Goal: Navigation & Orientation: Find specific page/section

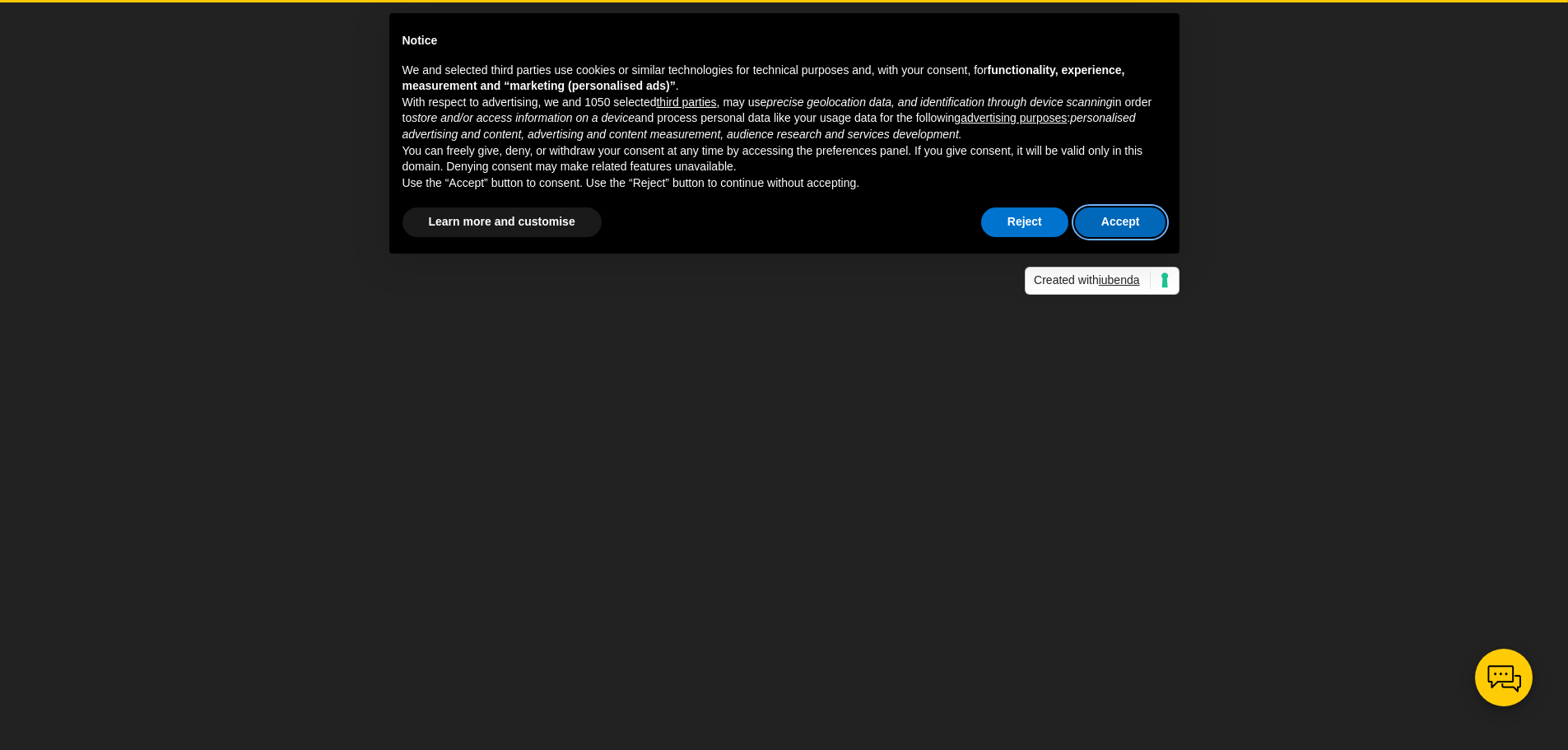
click at [1102, 219] on button "Accept" at bounding box center [1120, 222] width 91 height 30
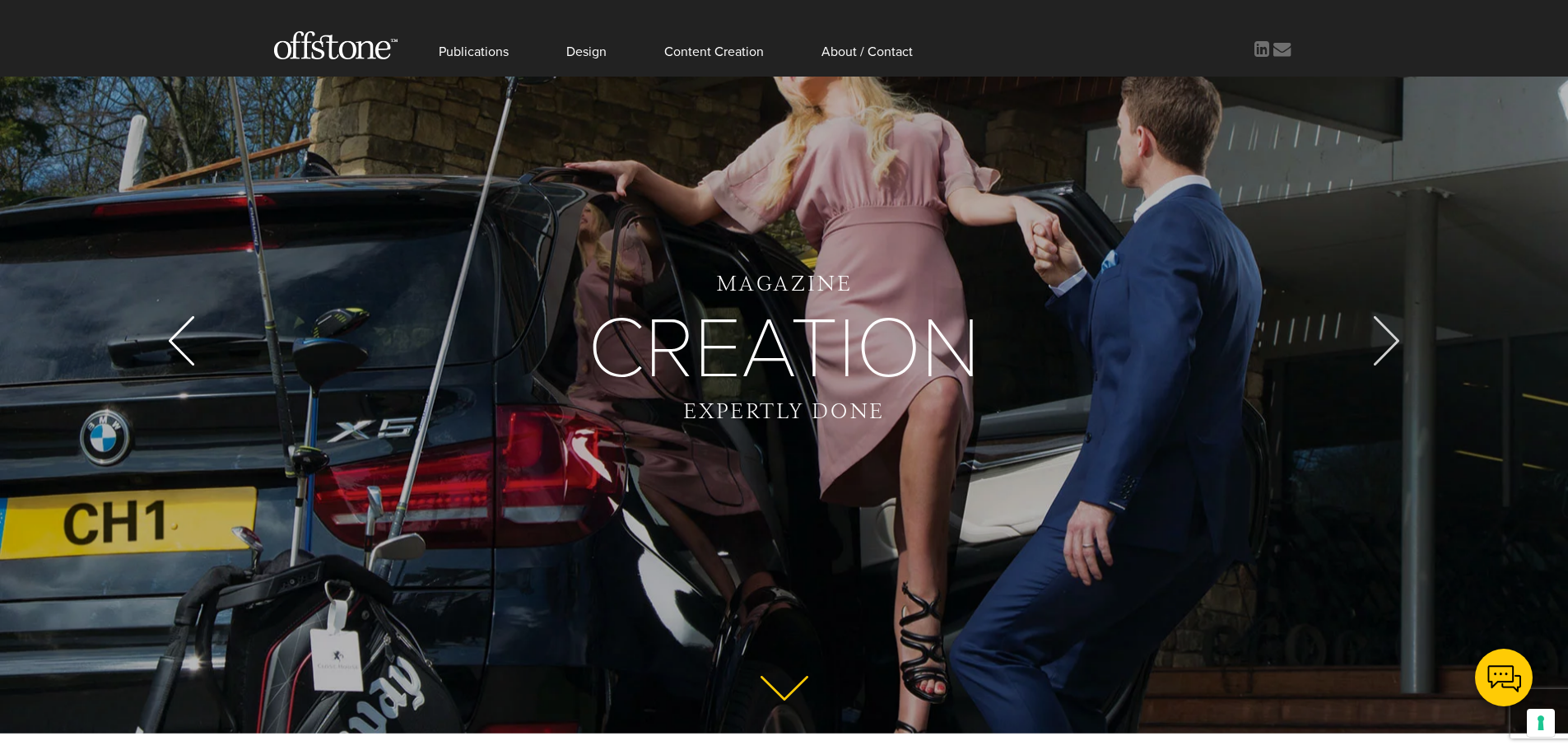
click at [1395, 340] on div at bounding box center [1387, 341] width 50 height 50
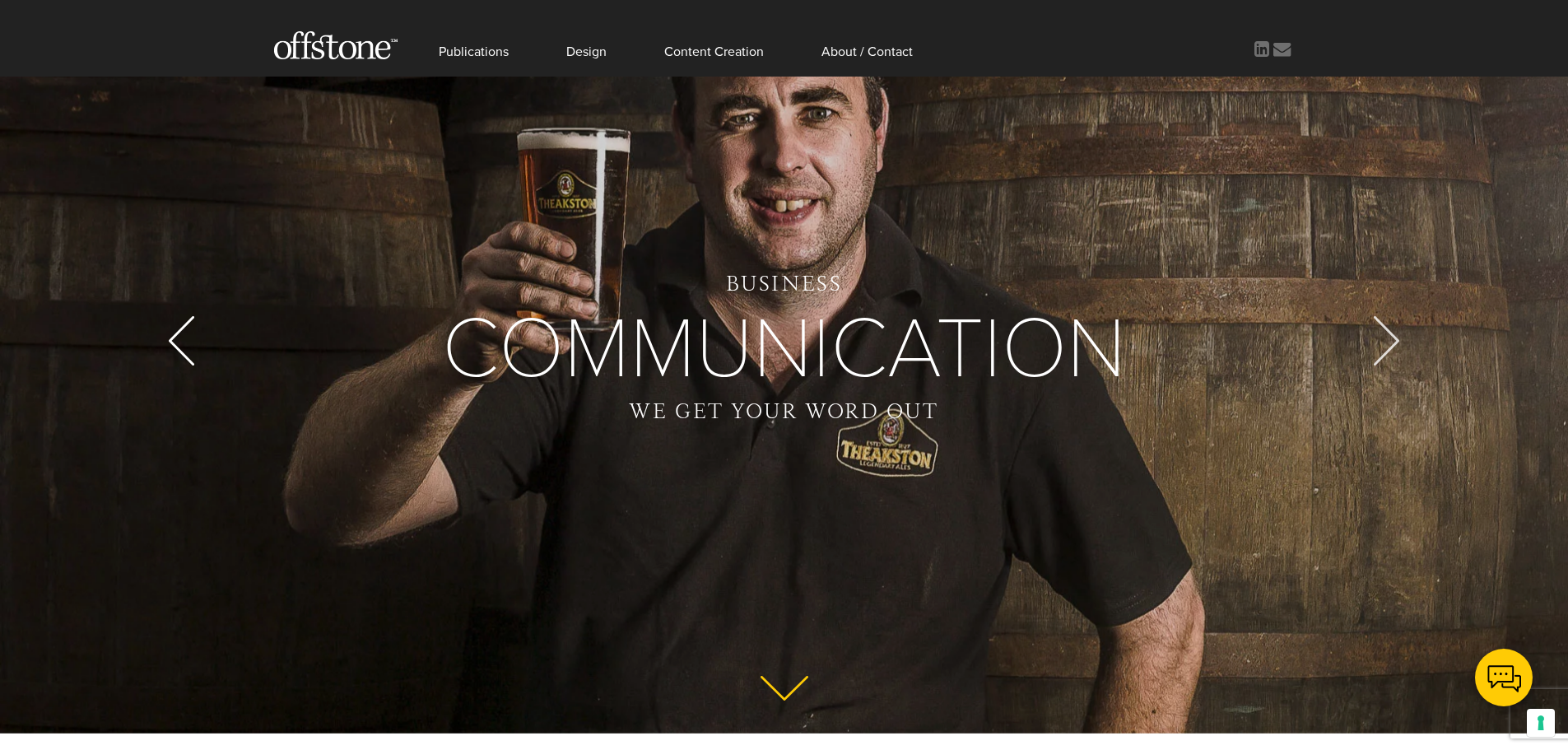
click at [1395, 340] on div at bounding box center [1387, 341] width 50 height 50
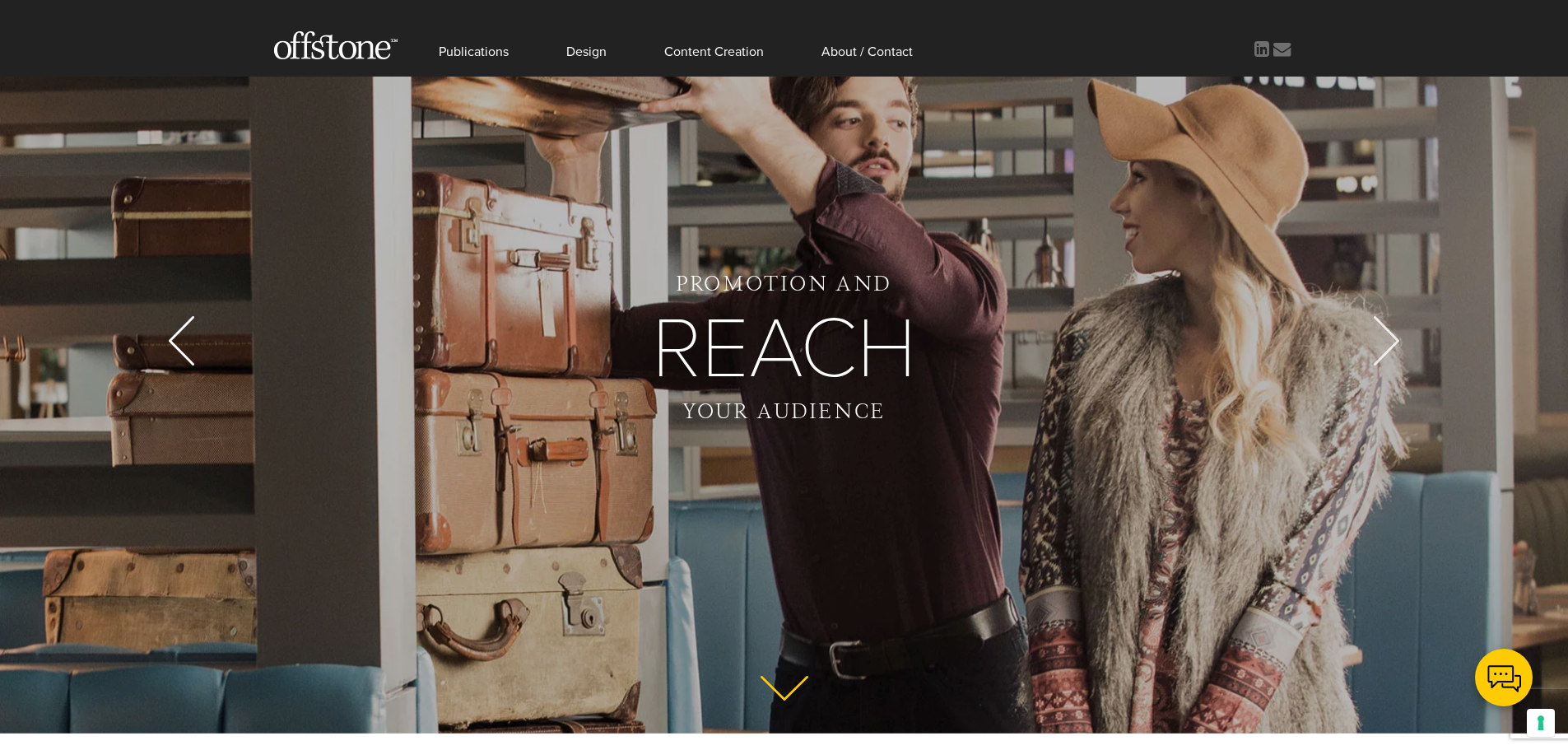
click at [1395, 340] on div at bounding box center [1387, 341] width 50 height 50
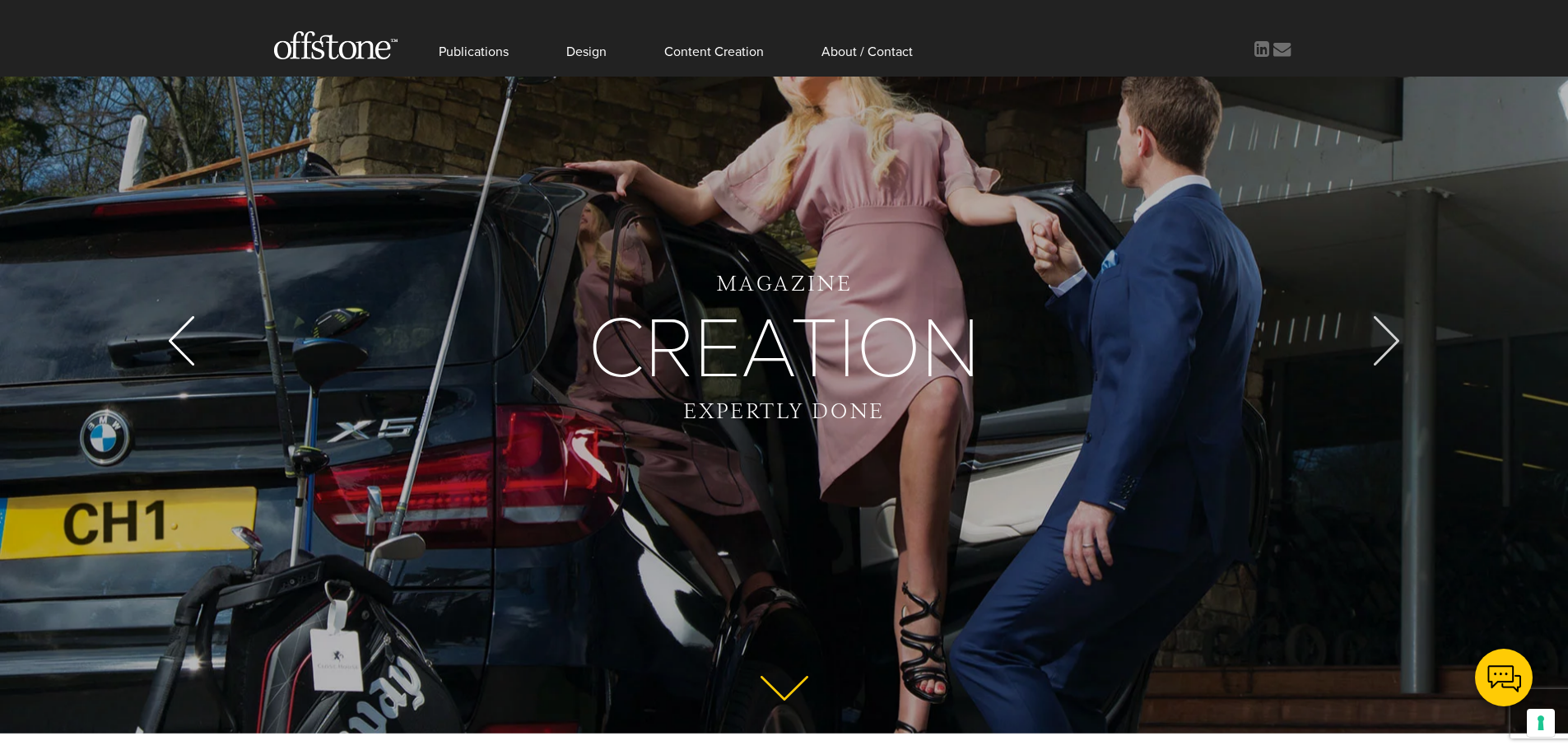
click at [1395, 340] on div at bounding box center [1387, 341] width 50 height 50
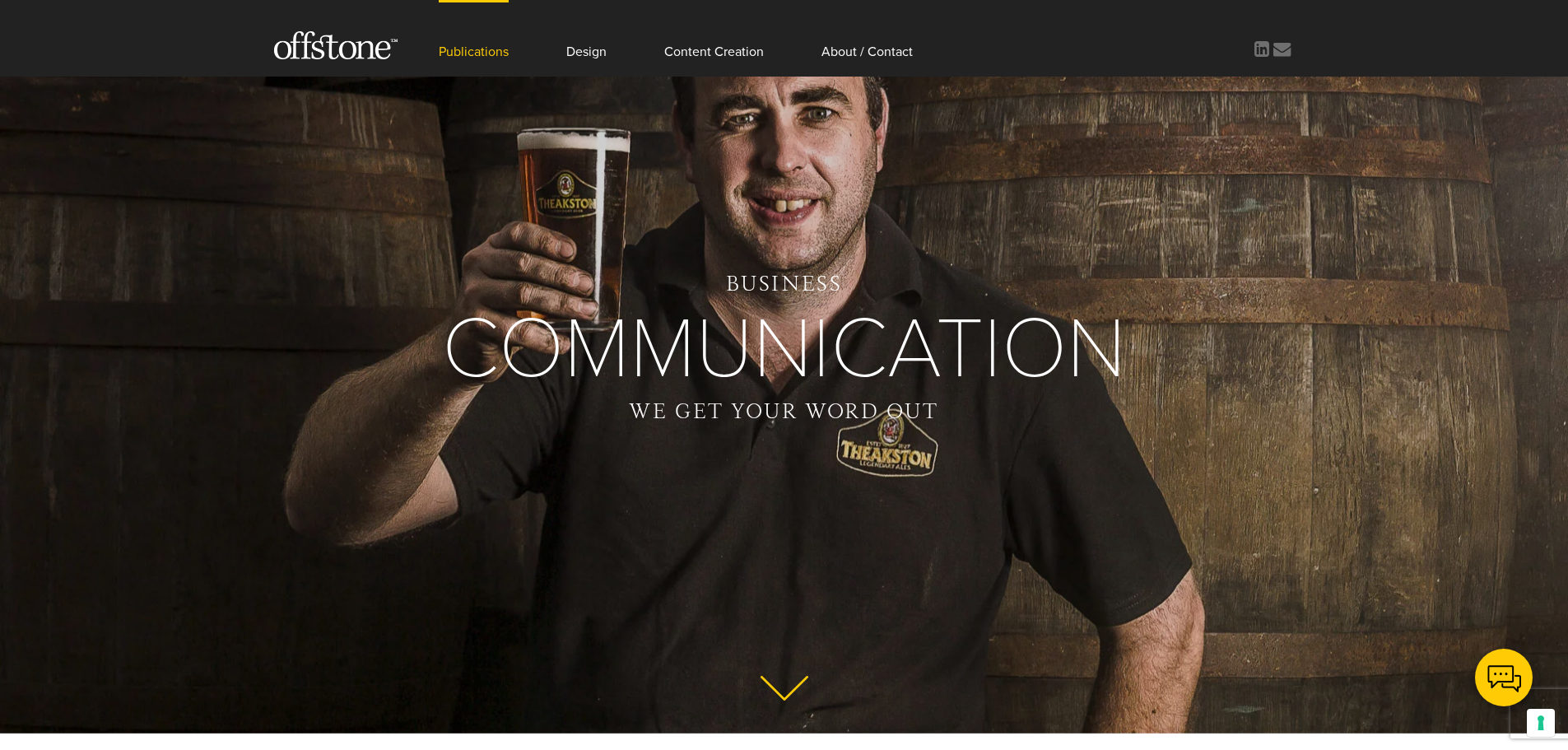
click at [474, 47] on link "Publications" at bounding box center [474, 38] width 70 height 76
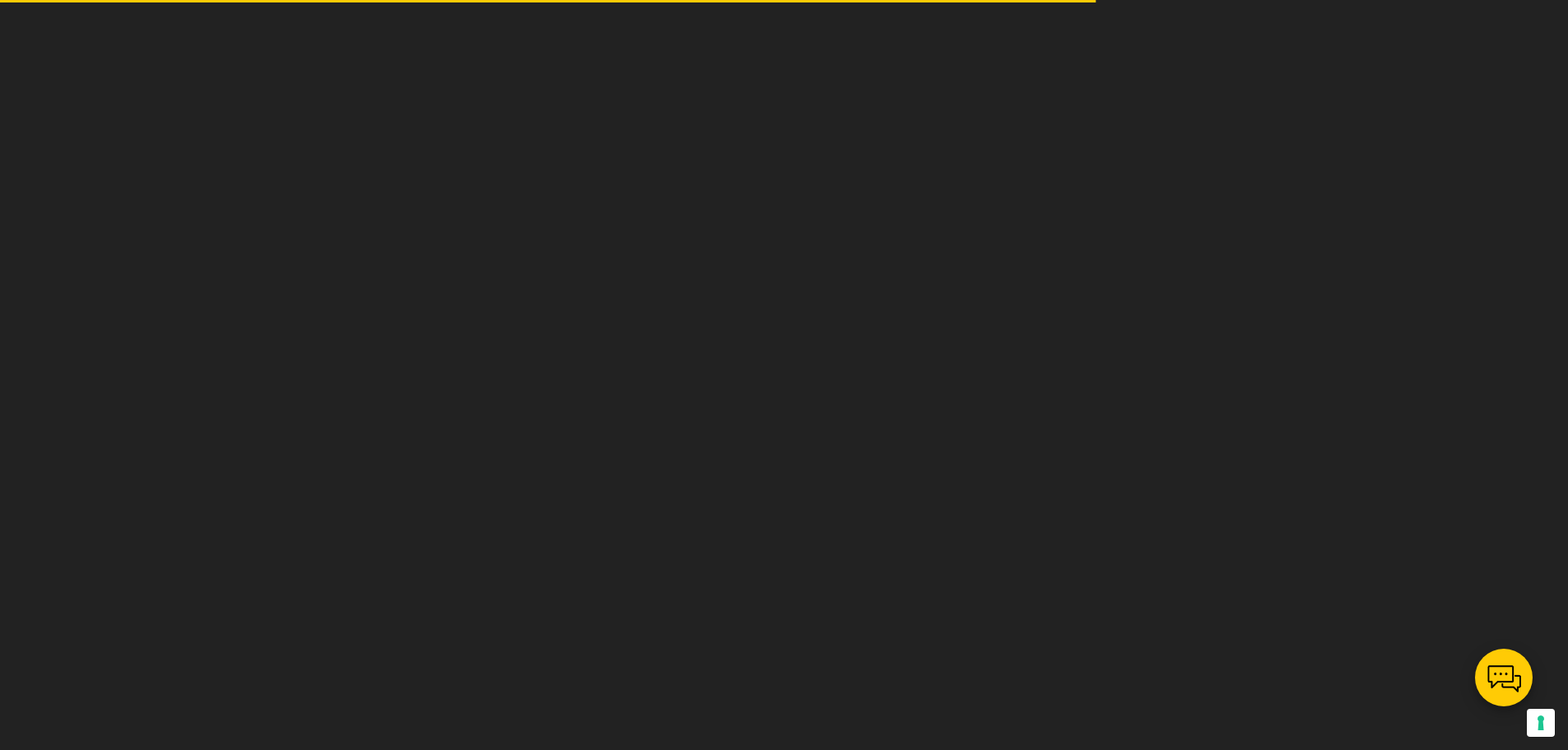
drag, startPoint x: 1487, startPoint y: 672, endPoint x: 1502, endPoint y: 688, distance: 21.9
click at [1502, 688] on button at bounding box center [1503, 677] width 58 height 57
